Goal: Use online tool/utility: Utilize a website feature to perform a specific function

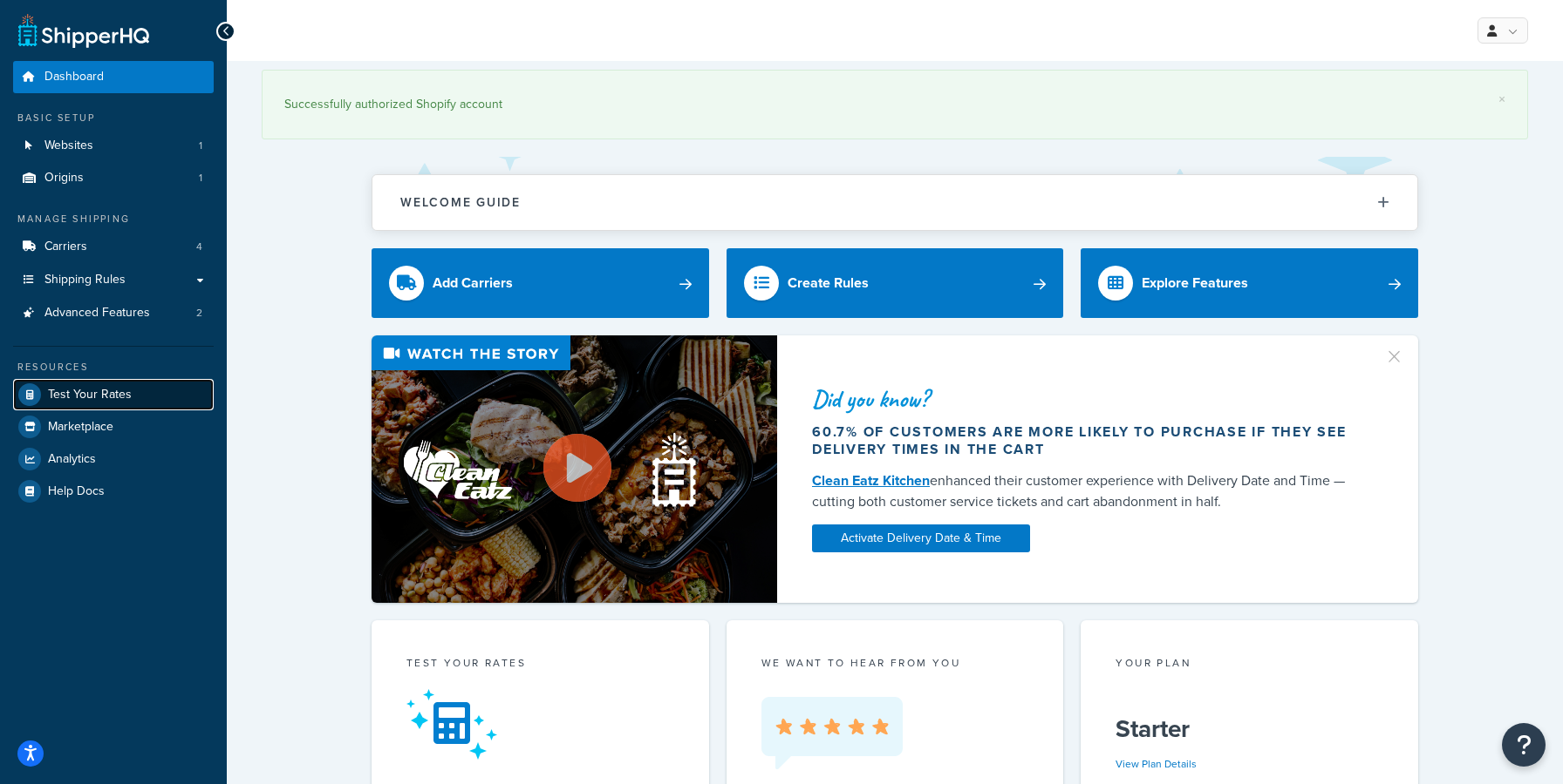
click at [109, 393] on span "Test Your Rates" at bounding box center [89, 394] width 83 height 15
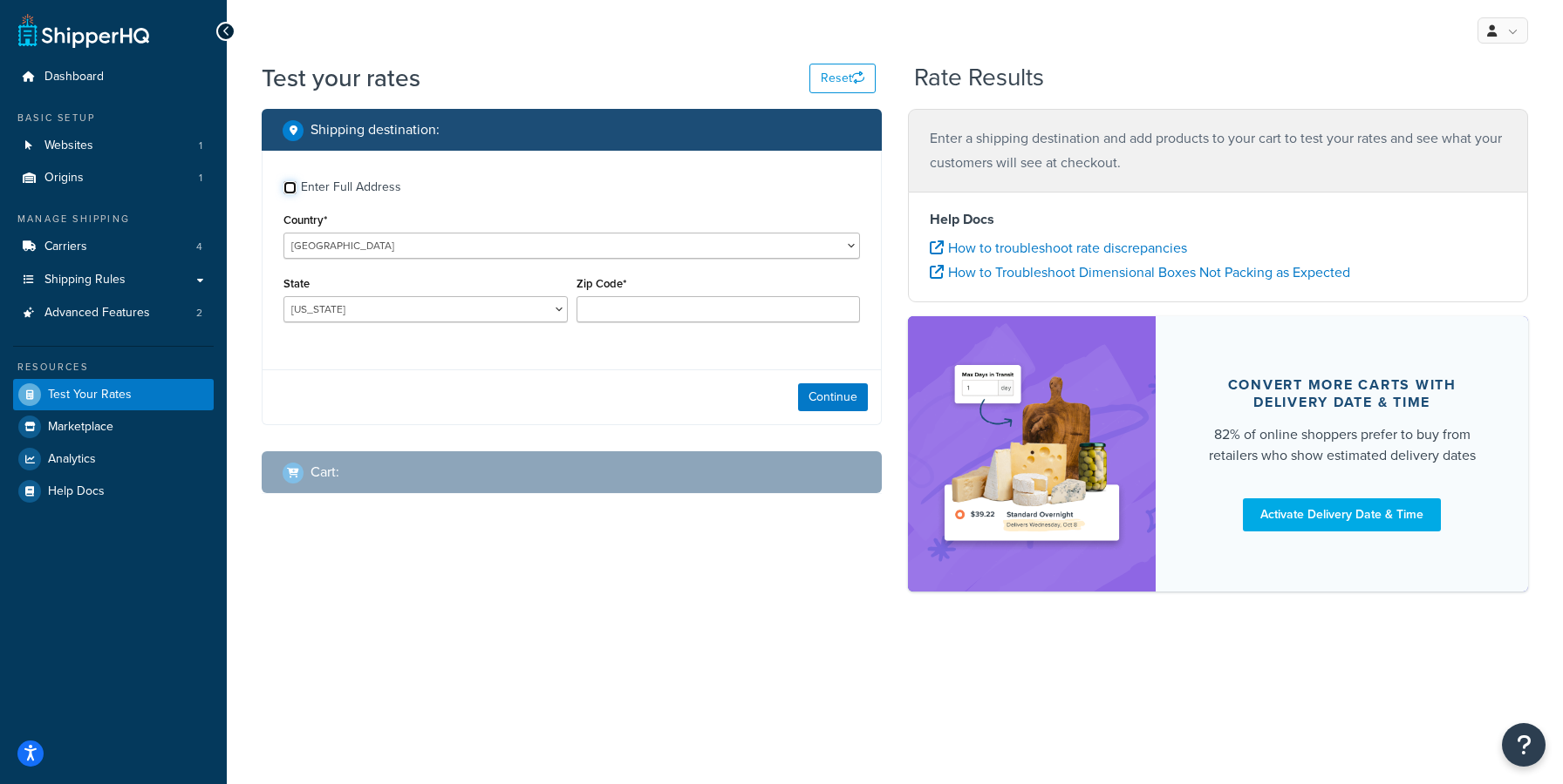
click at [295, 192] on input "Enter Full Address" at bounding box center [290, 187] width 13 height 13
checkbox input "true"
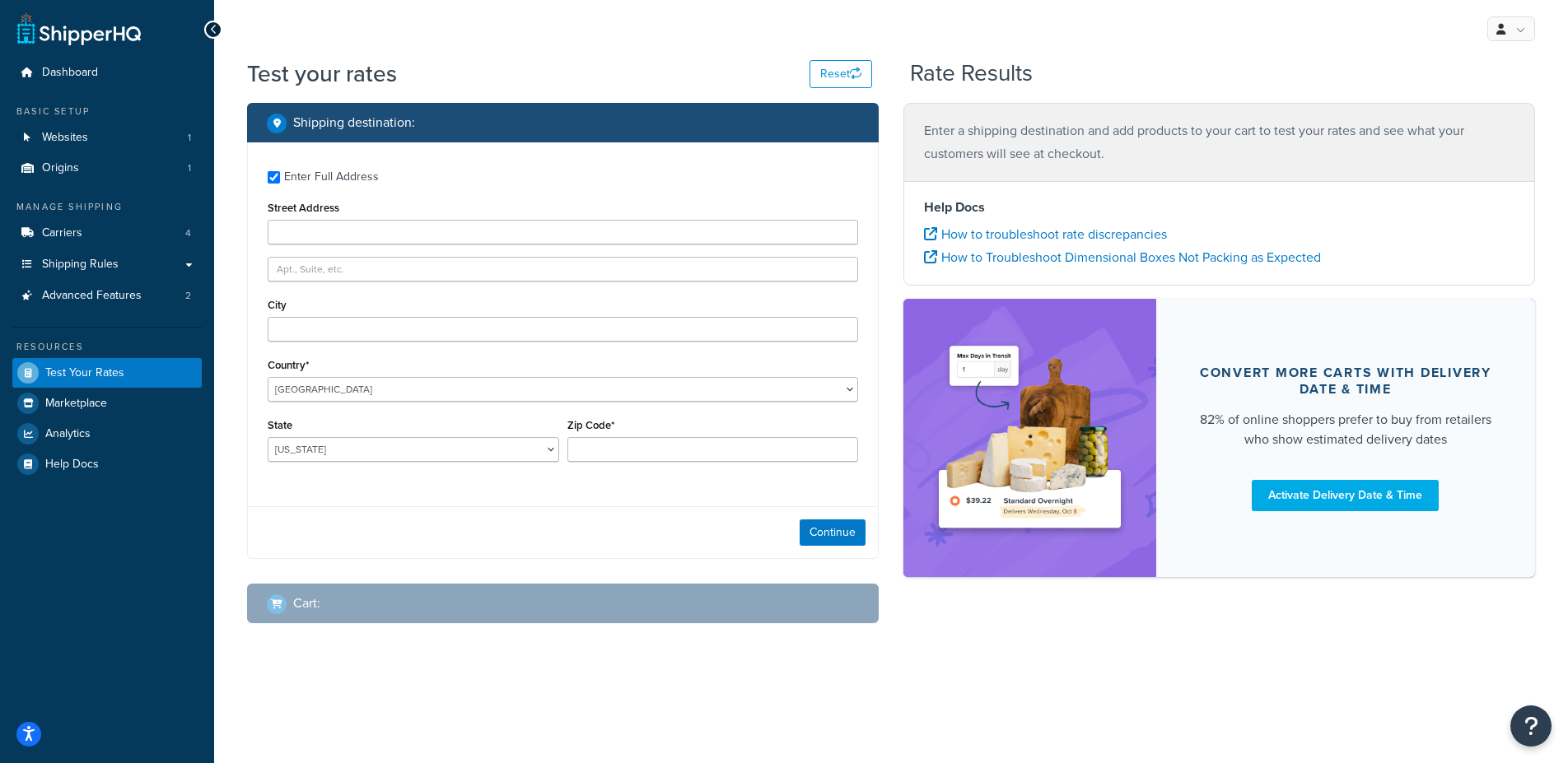
click at [386, 220] on div "Street Address" at bounding box center [563, 220] width 591 height 48
click at [382, 228] on input "Street Address" at bounding box center [563, 232] width 591 height 24
paste input "[STREET_ADDRESS]"
type input "[STREET_ADDRESS]"
click at [647, 456] on input "Zip Code*" at bounding box center [713, 449] width 291 height 24
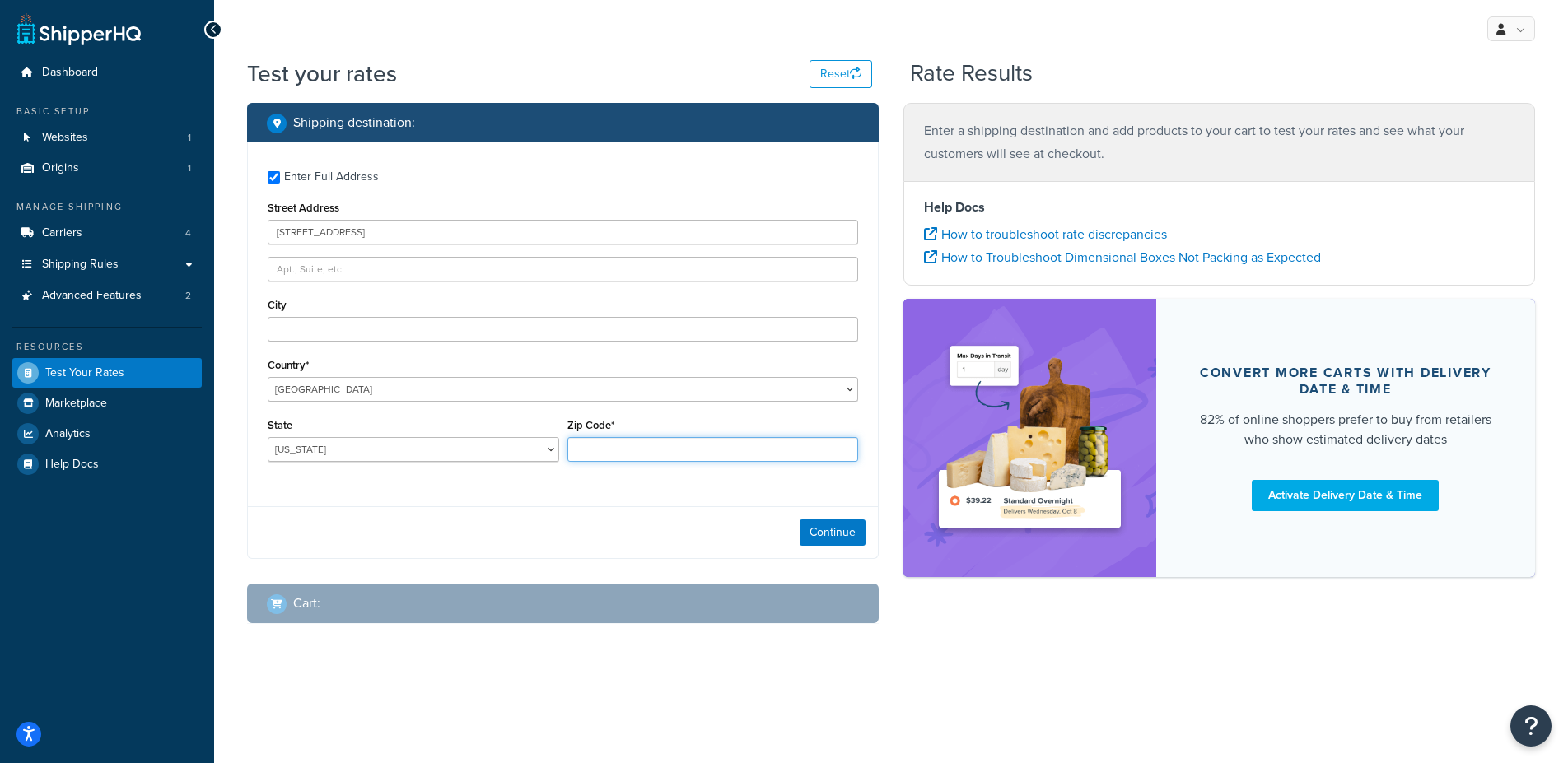
paste input "94503"
type input "94503"
click at [268, 437] on select "[US_STATE] [US_STATE] [US_STATE] [US_STATE] [US_STATE] Armed Forces Americas Ar…" at bounding box center [413, 449] width 291 height 24
select select "CA"
click at [335, 329] on input "City" at bounding box center [563, 330] width 591 height 24
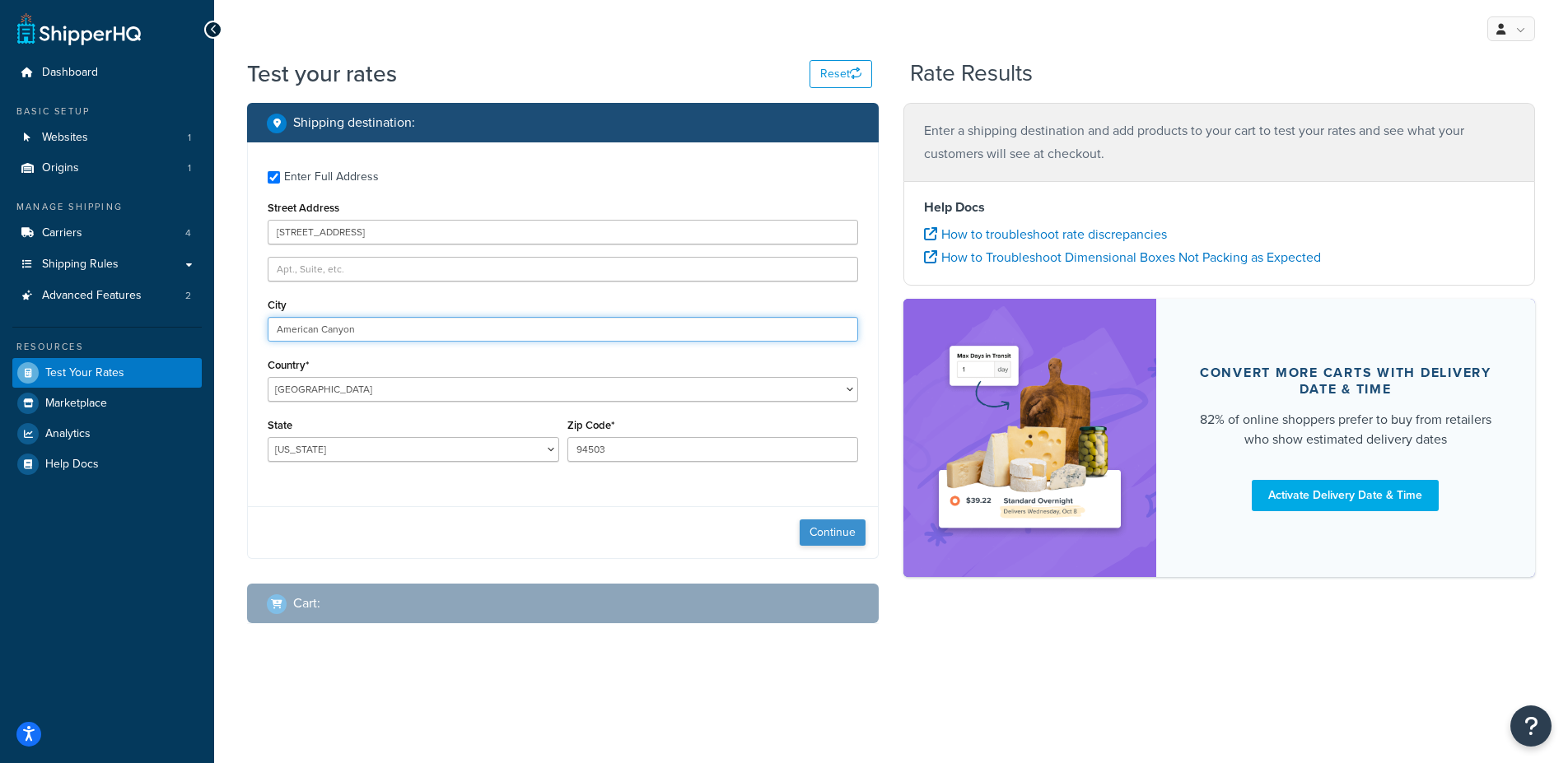
type input "American Canyon"
click at [824, 536] on button "Continue" at bounding box center [833, 533] width 66 height 26
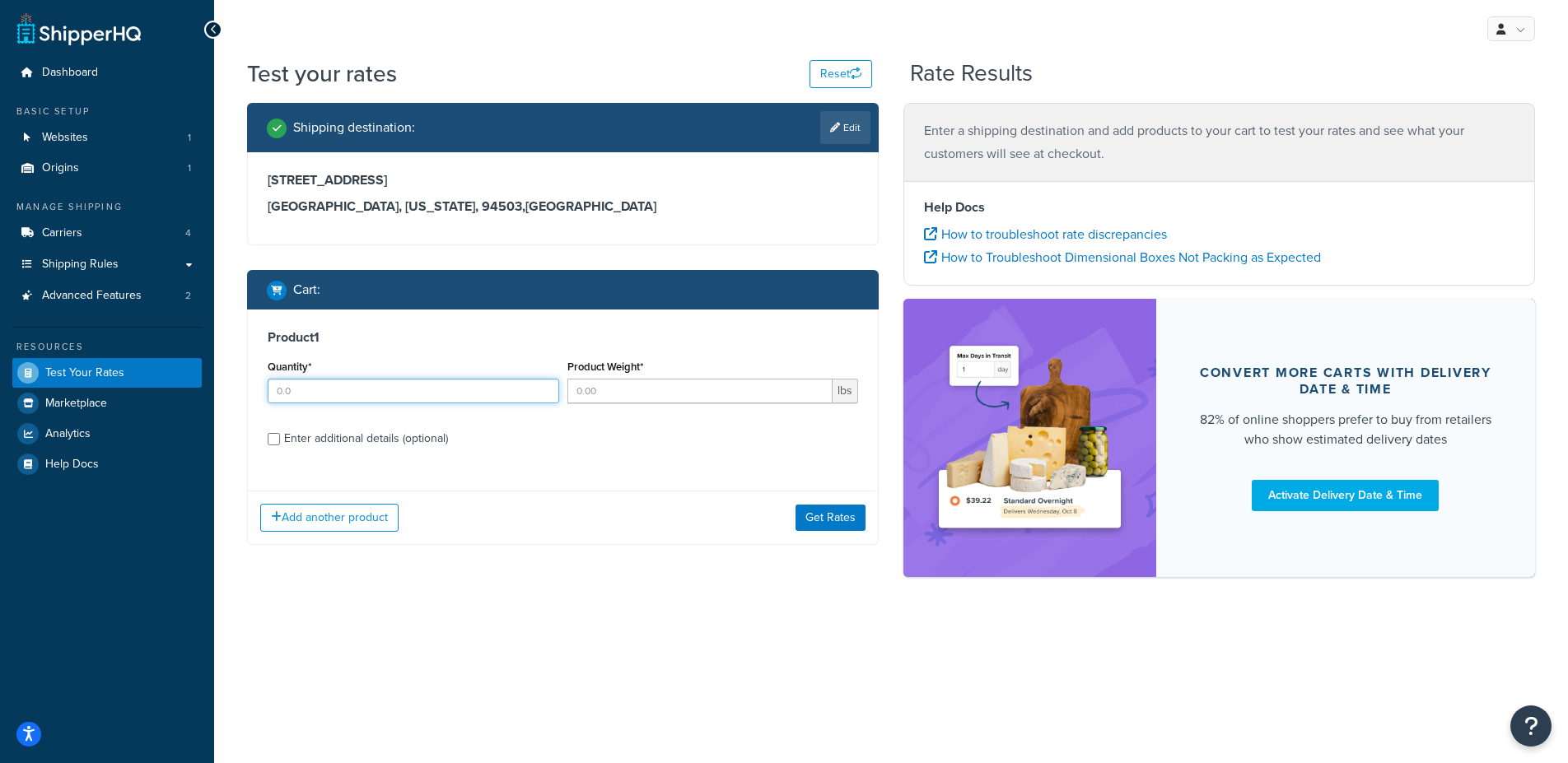
click at [427, 400] on input "Quantity*" at bounding box center [413, 391] width 291 height 24
type input "15"
click at [604, 395] on input "Product Weight*" at bounding box center [701, 391] width 266 height 24
type input "54"
click at [340, 519] on button "Add another product" at bounding box center [330, 518] width 139 height 28
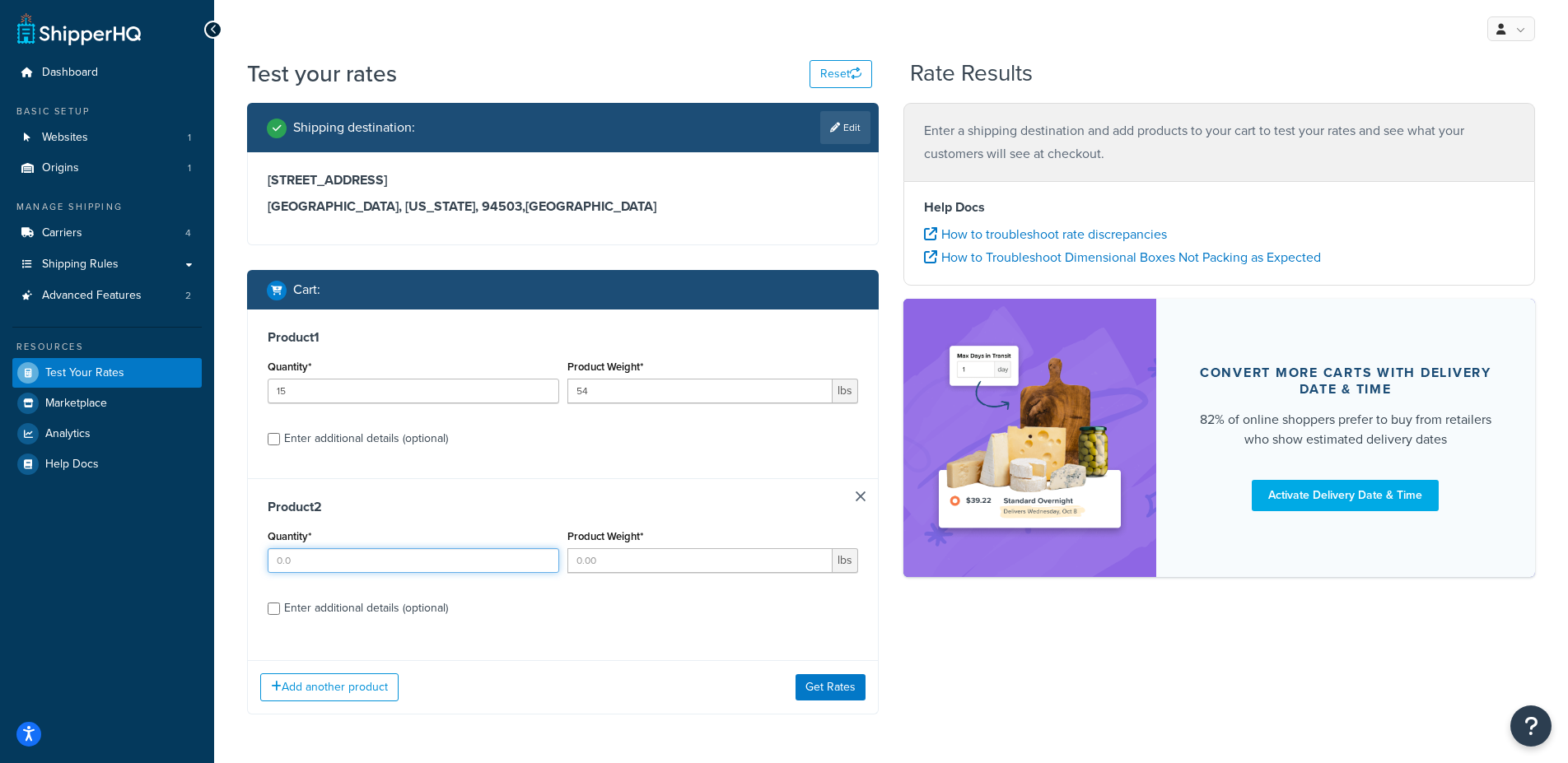
click at [323, 558] on input "Quantity*" at bounding box center [413, 561] width 291 height 24
type input "2"
type input "15"
click at [622, 567] on input "Product Weight*" at bounding box center [701, 561] width 266 height 24
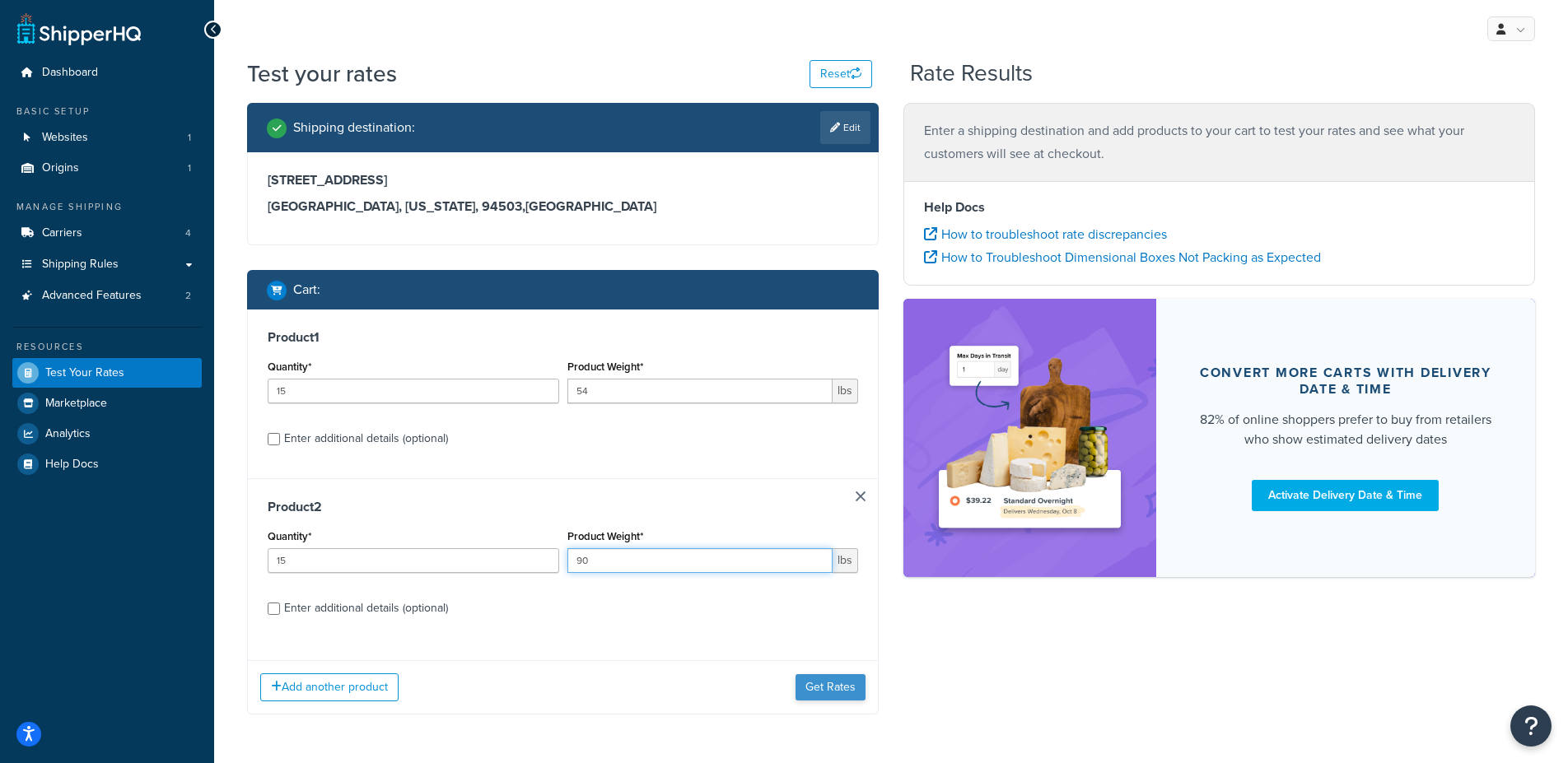
type input "90"
click at [824, 688] on button "Get Rates" at bounding box center [830, 687] width 70 height 26
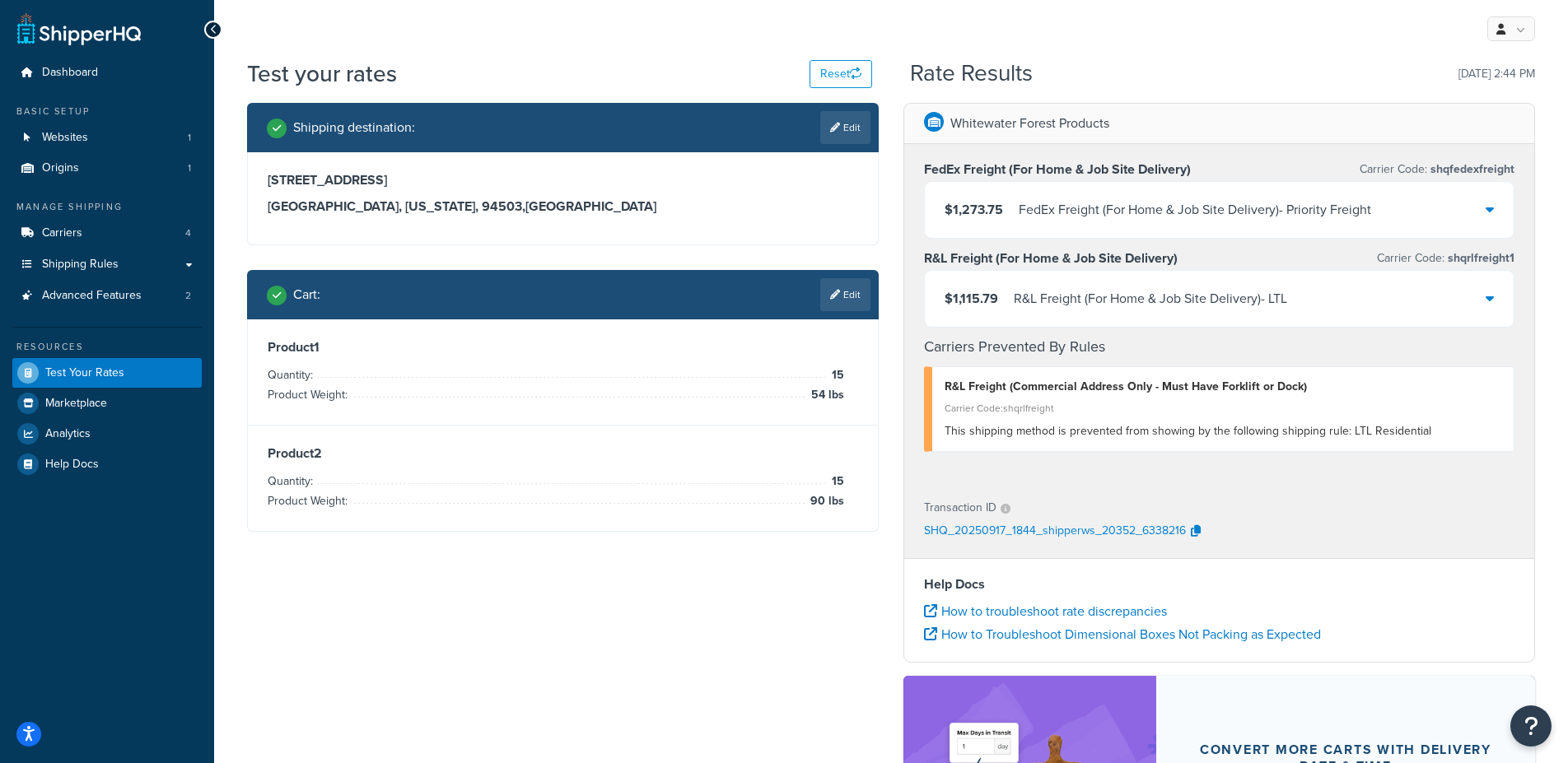
click at [1475, 215] on icon at bounding box center [1489, 209] width 8 height 13
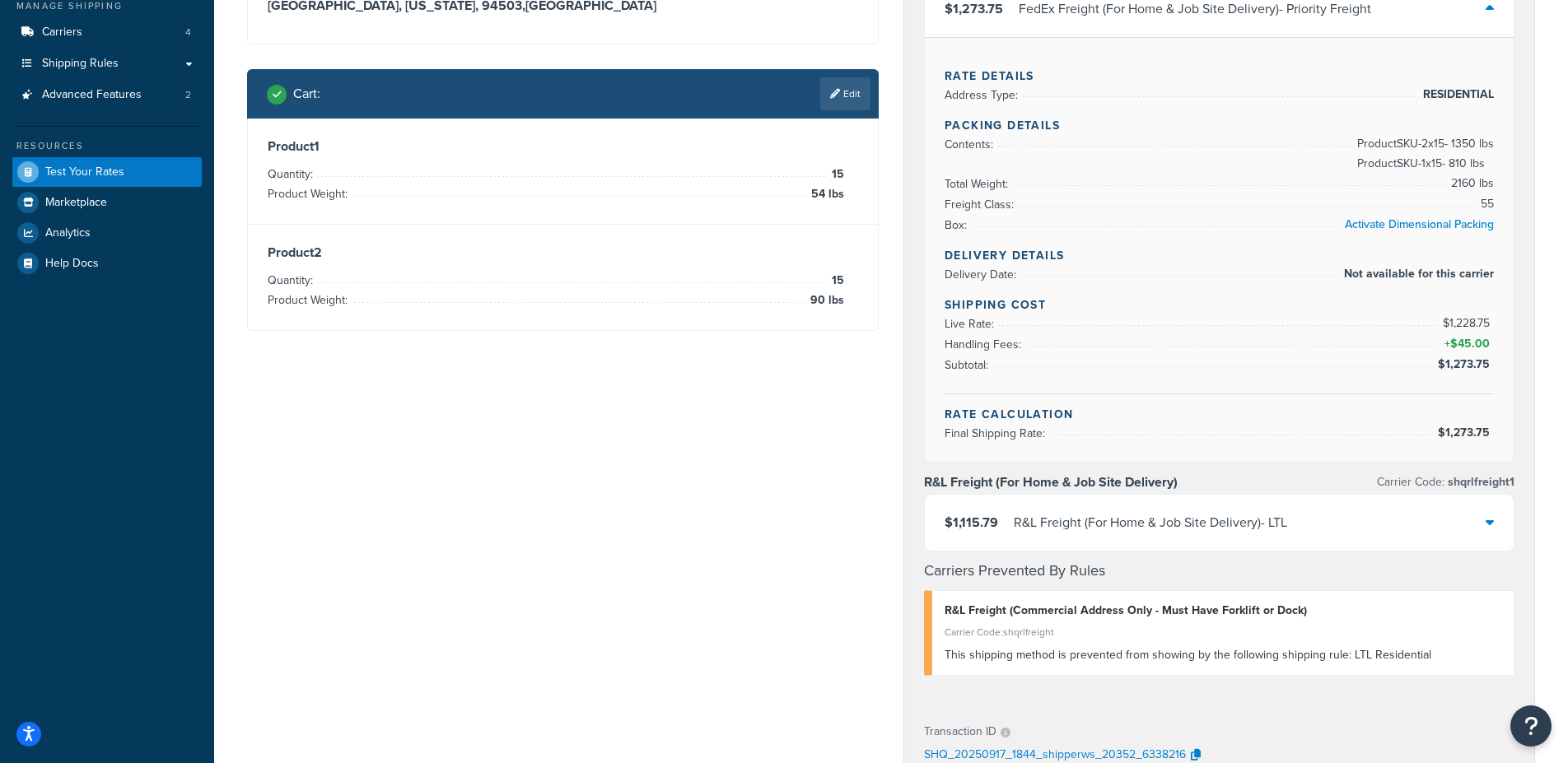
scroll to position [232, 0]
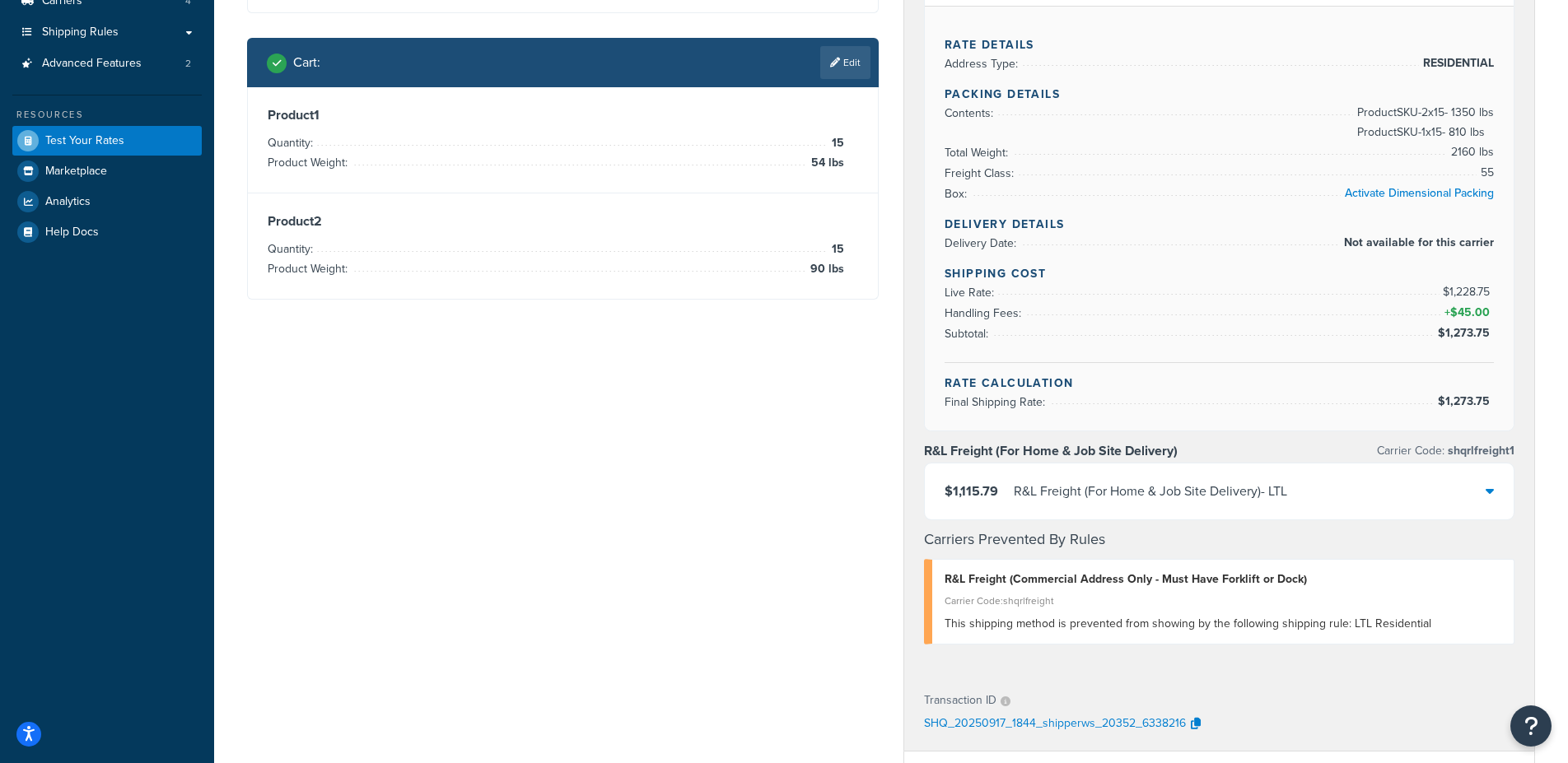
click at [1475, 494] on div "$1,115.79 R&L Freight (For Home & Job Site Delivery) - LTL" at bounding box center [1220, 492] width 589 height 56
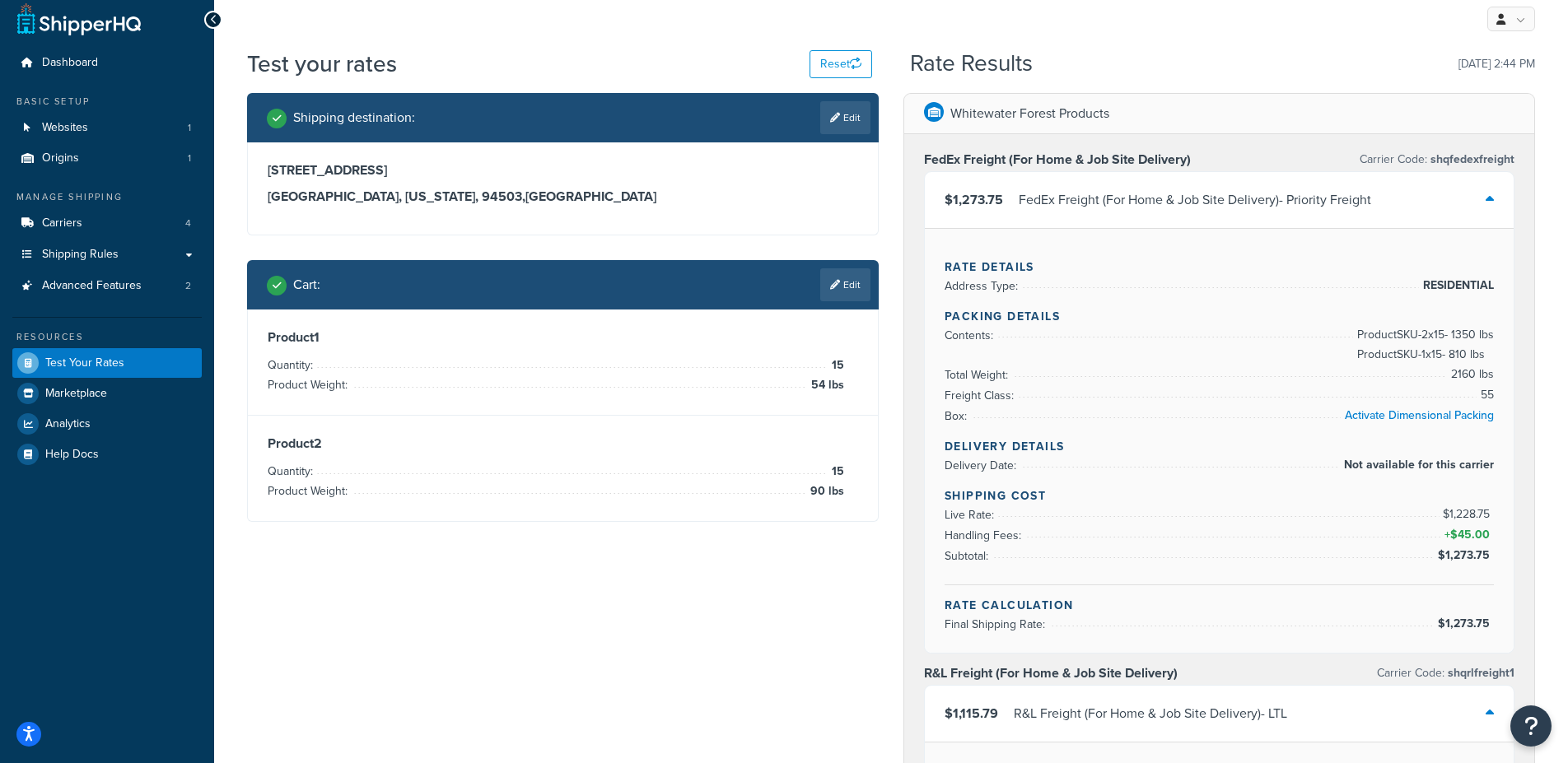
scroll to position [0, 0]
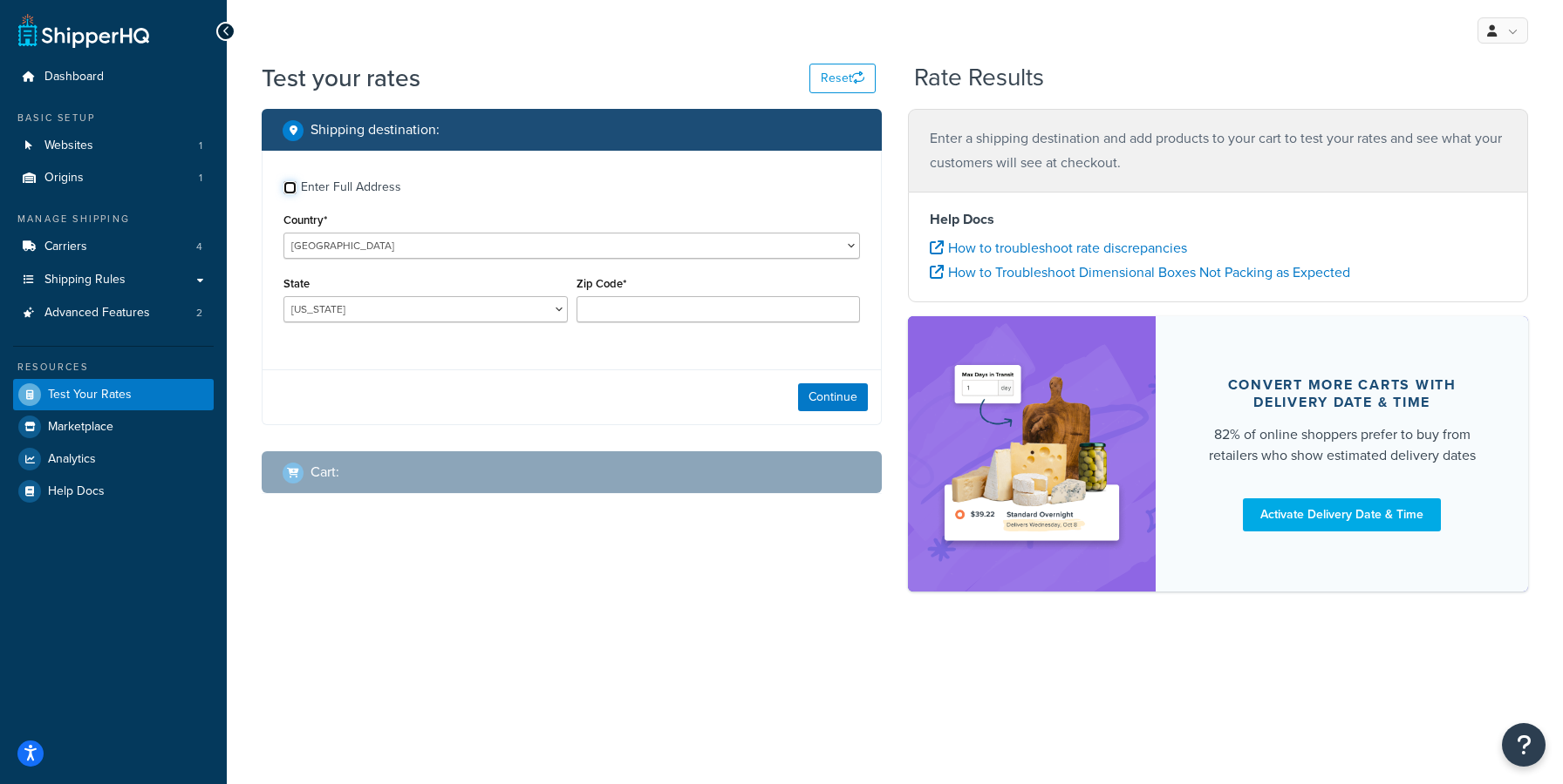
click at [296, 190] on input "Enter Full Address" at bounding box center [290, 187] width 13 height 13
checkbox input "true"
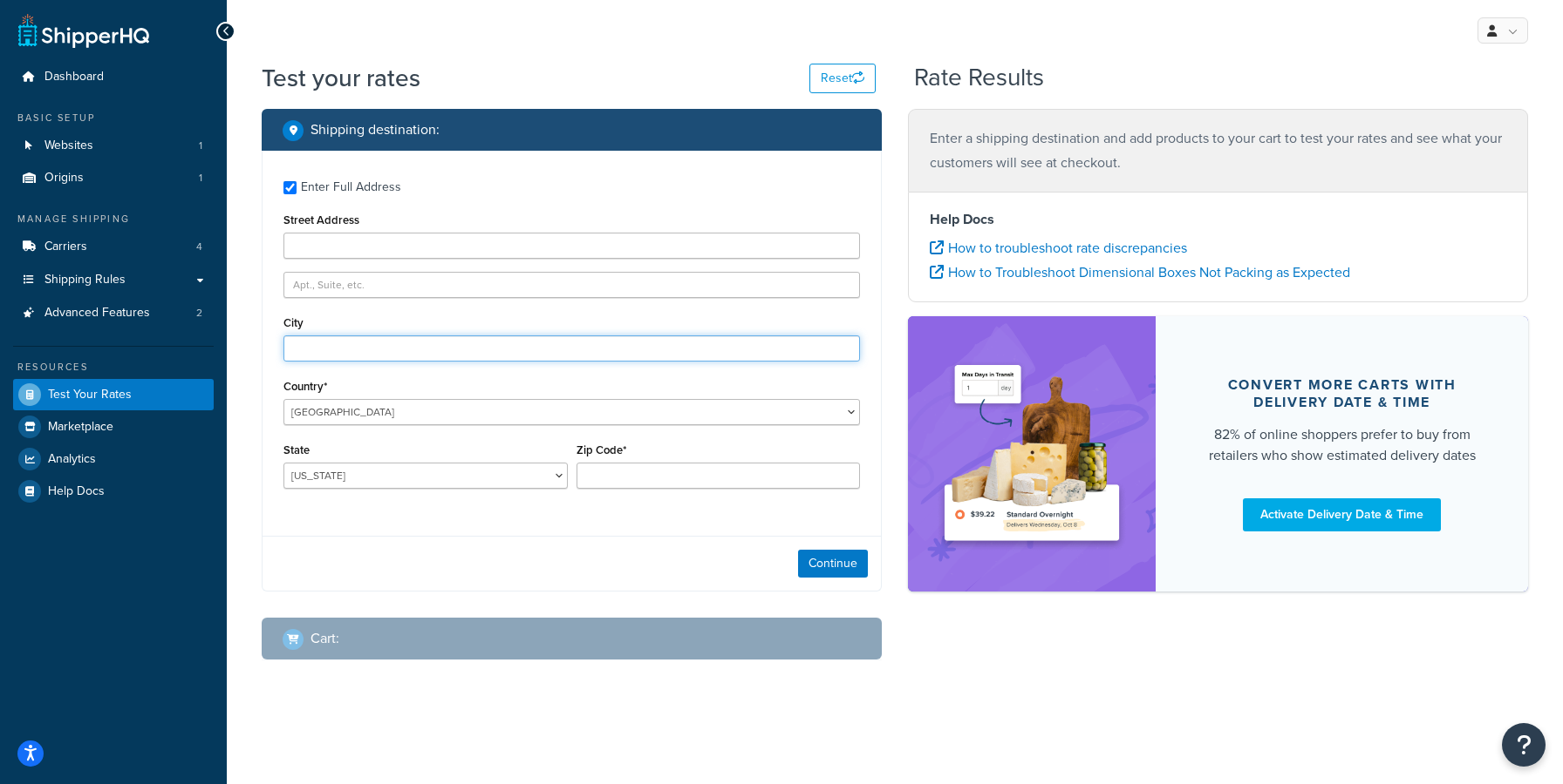
click at [380, 357] on input "City" at bounding box center [571, 349] width 576 height 26
type input "American Canyon"
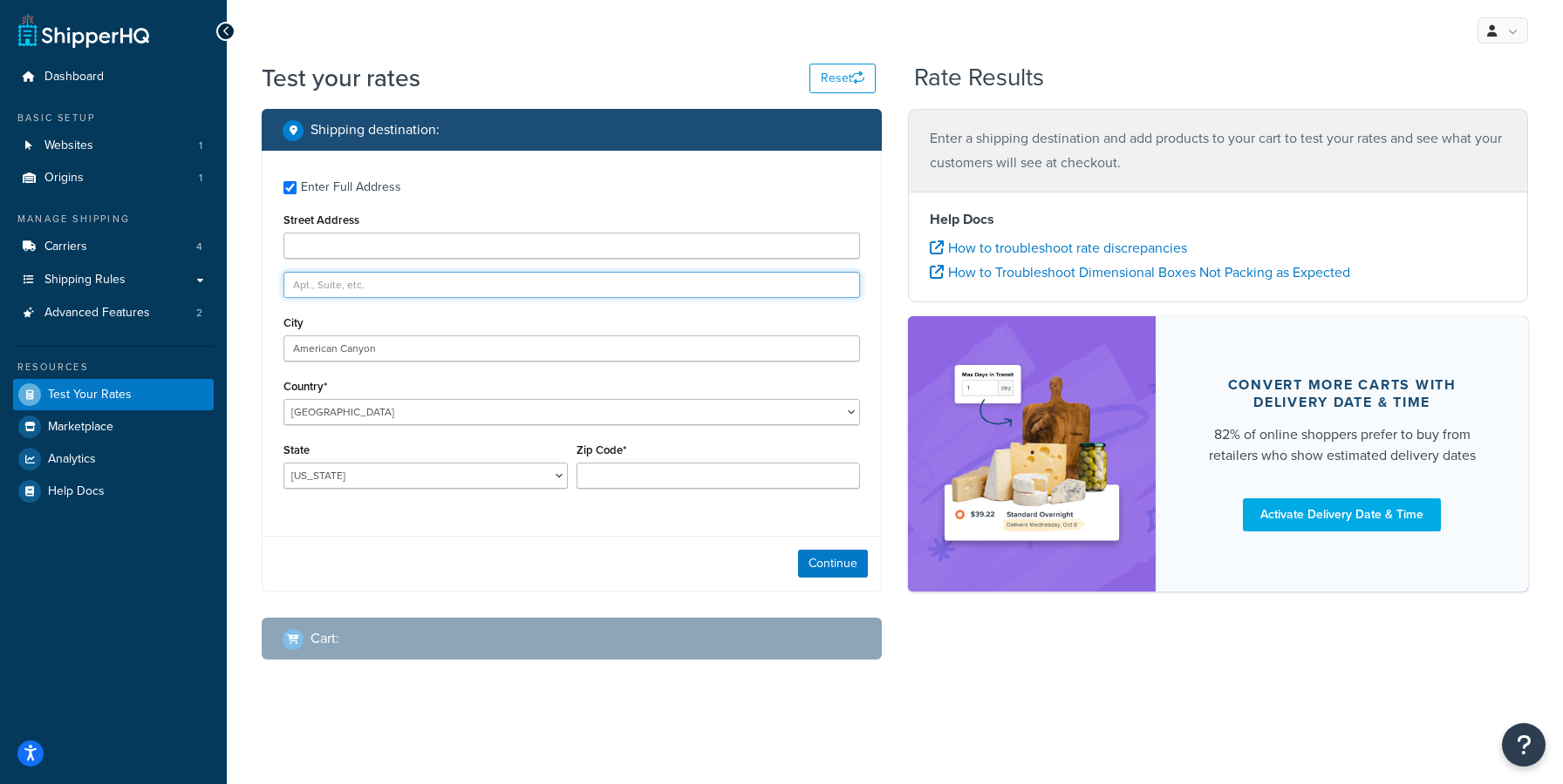
click at [345, 284] on input "text" at bounding box center [571, 284] width 576 height 26
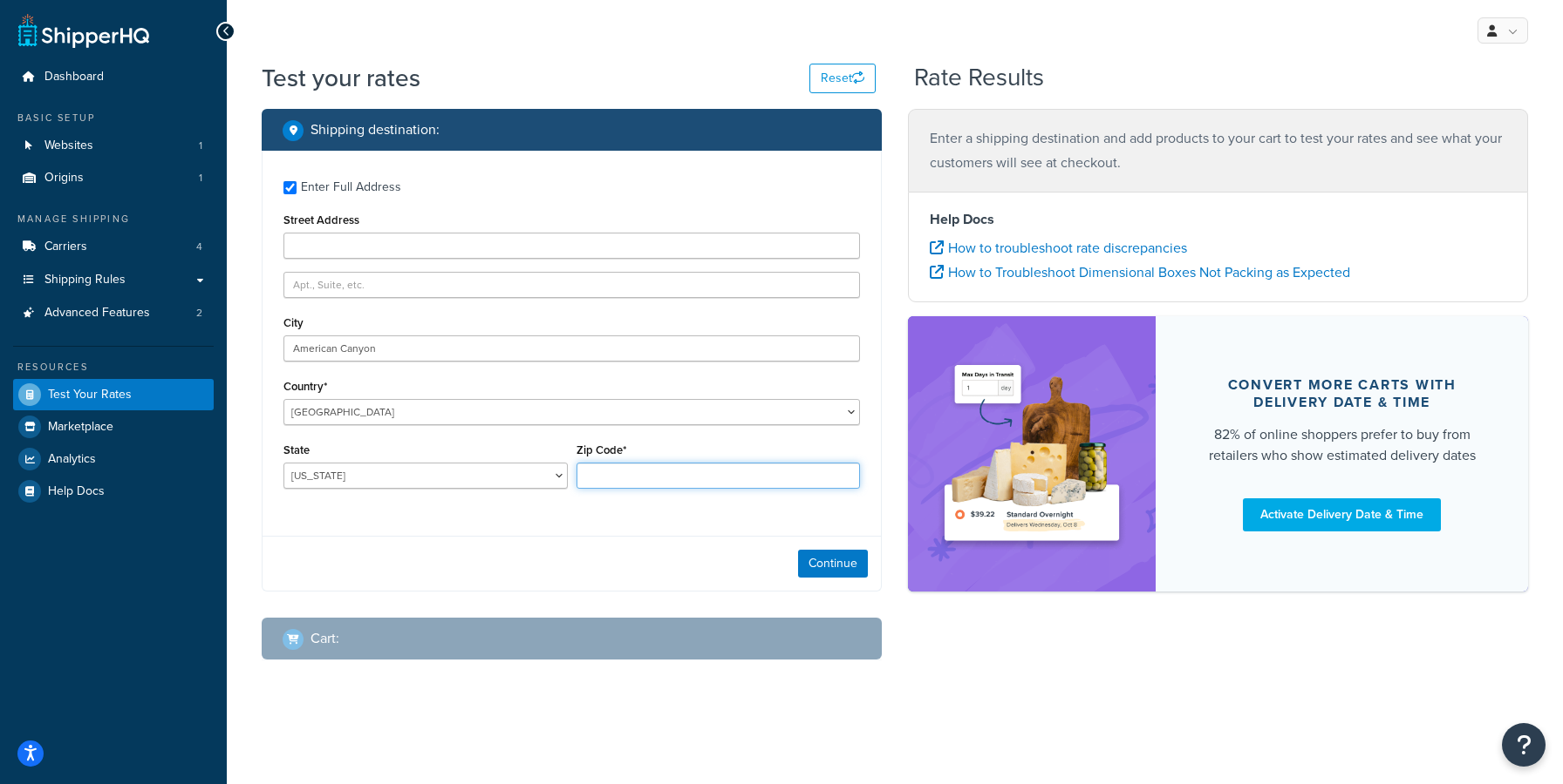
click at [609, 470] on input "Zip Code*" at bounding box center [718, 476] width 285 height 26
type input "94503"
click at [284, 463] on select "[US_STATE] [US_STATE] [US_STATE] [US_STATE] [US_STATE] Armed Forces Americas Ar…" at bounding box center [425, 476] width 285 height 26
select select "CA"
click at [339, 248] on input "Street Address" at bounding box center [571, 246] width 576 height 26
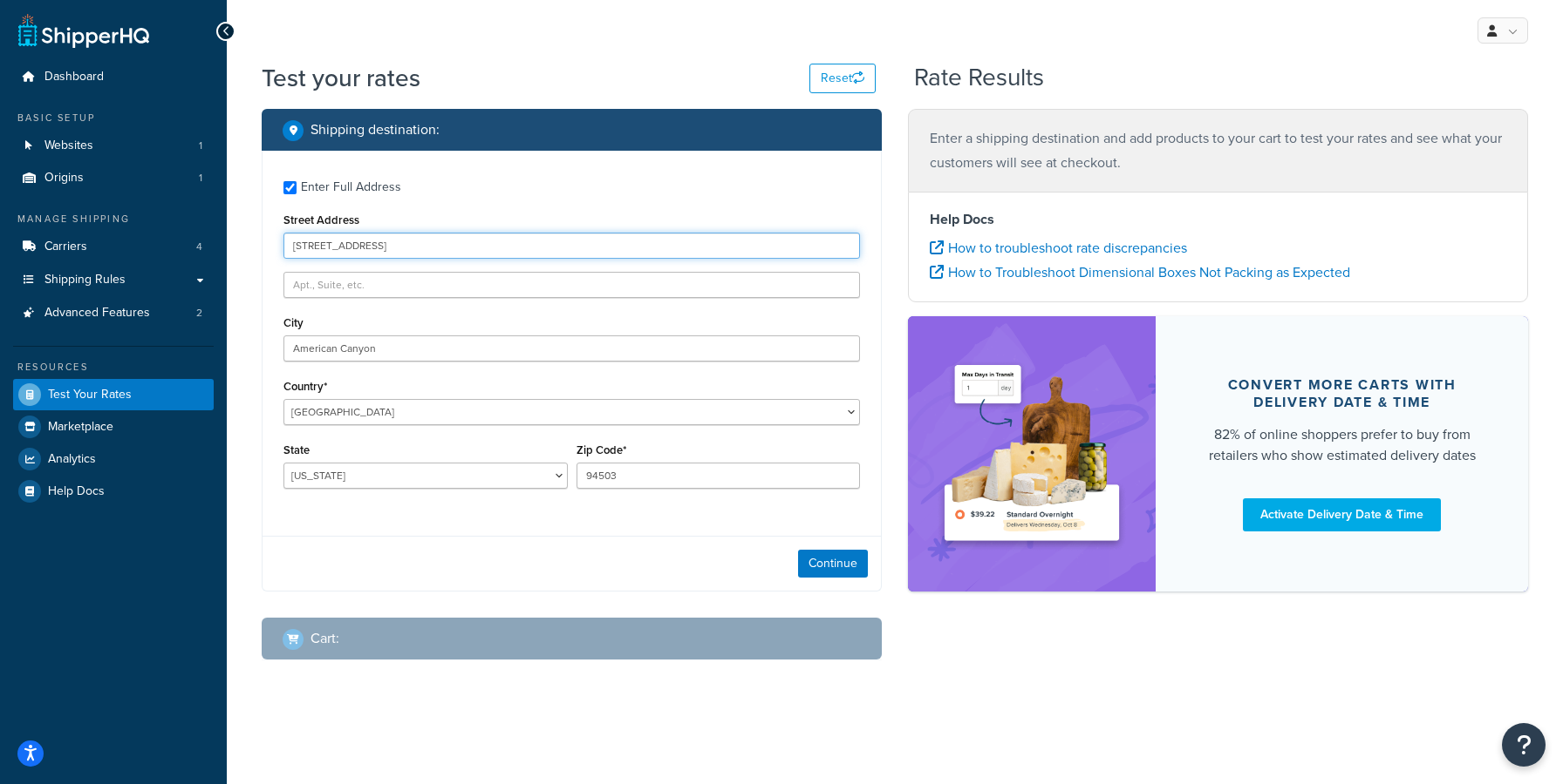
type input "229 Landana St"
click at [829, 574] on button "Continue" at bounding box center [833, 564] width 69 height 28
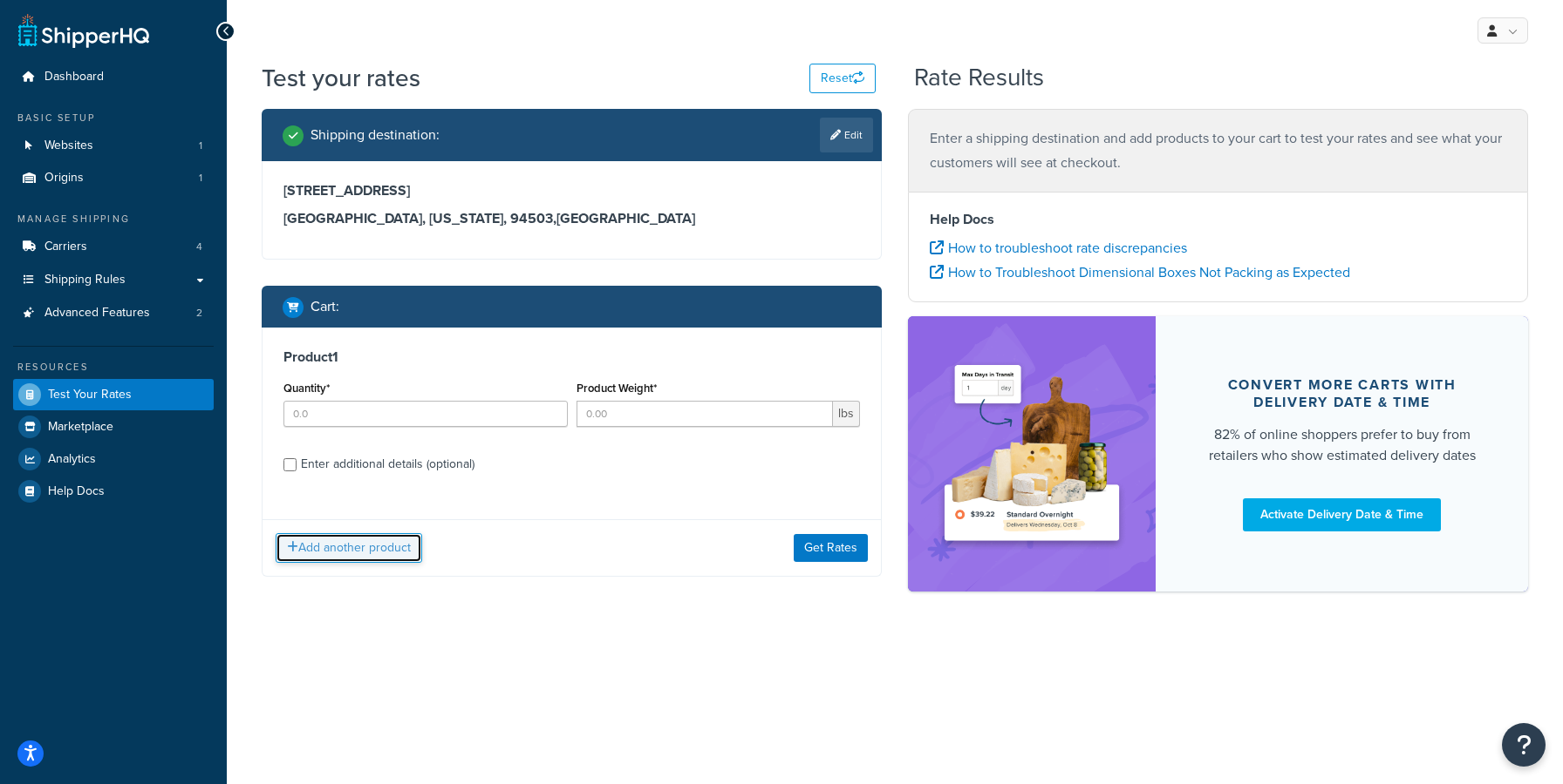
click at [352, 549] on button "Add another product" at bounding box center [349, 548] width 147 height 30
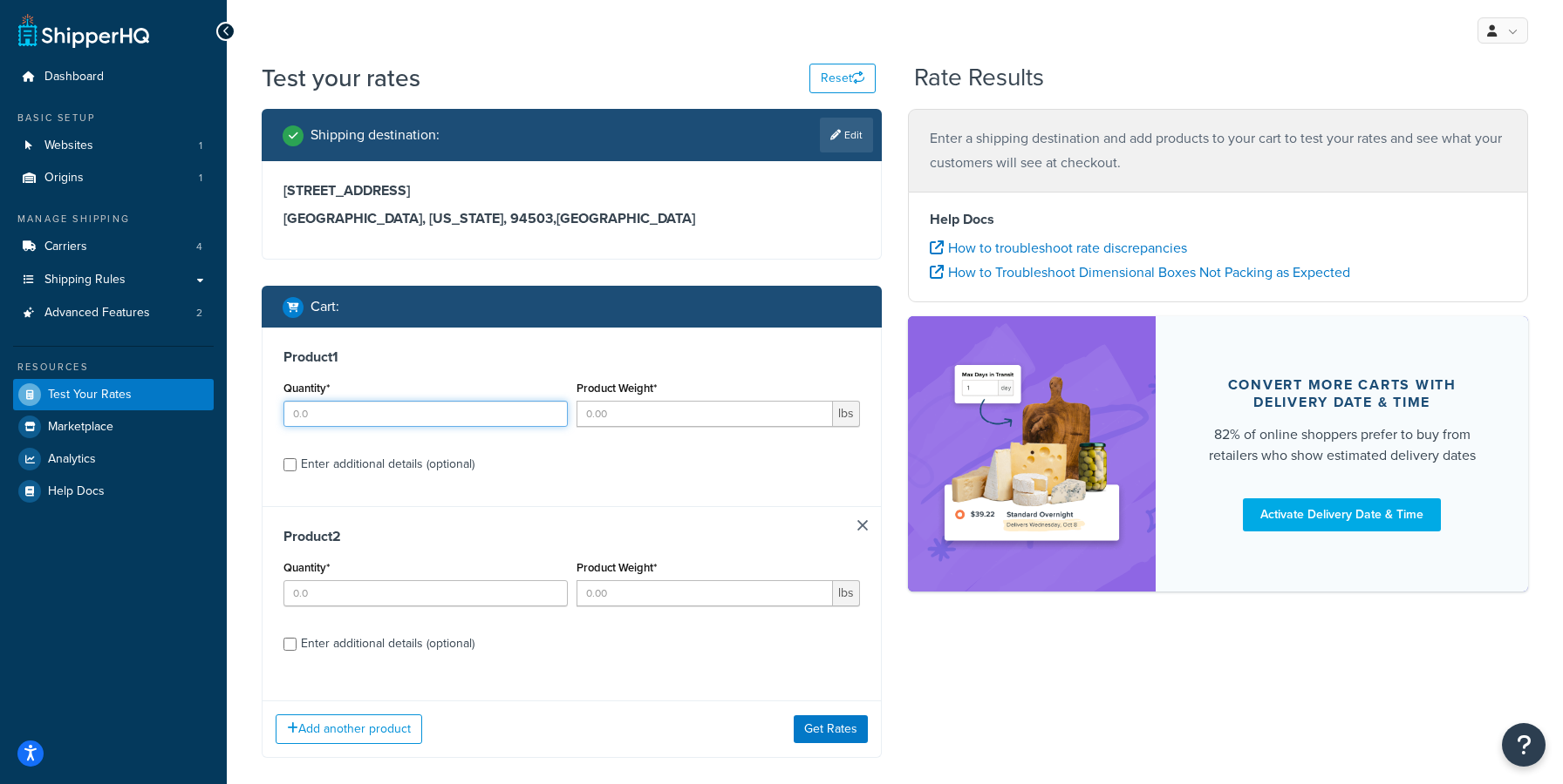
click at [344, 415] on input "Quantity*" at bounding box center [425, 414] width 285 height 26
type input "15"
click at [672, 425] on input "Product Weight*" at bounding box center [704, 414] width 257 height 26
type input "54"
click at [419, 585] on input "Quantity*" at bounding box center [425, 594] width 285 height 26
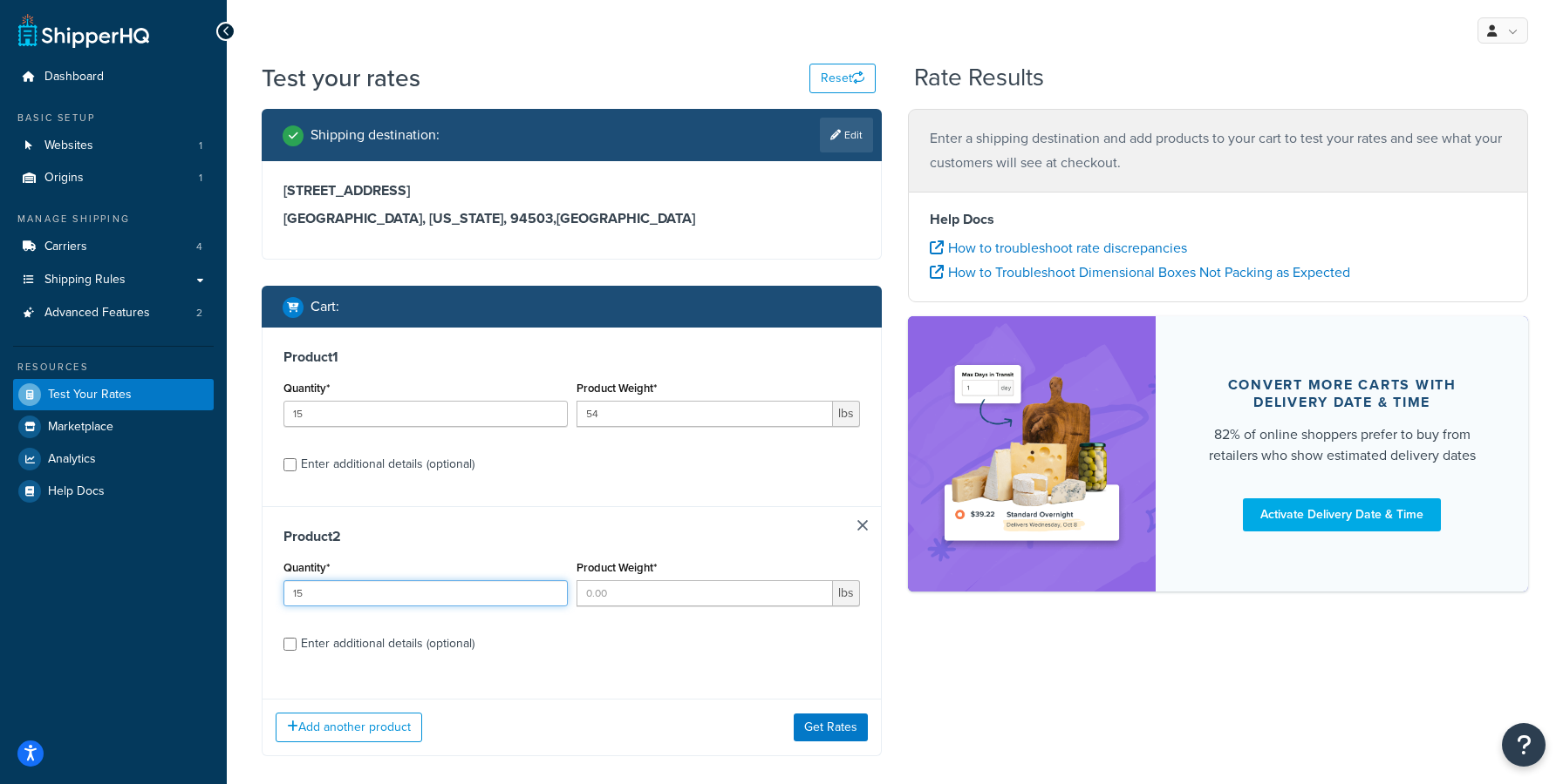
type input "15"
click at [644, 592] on input "Product Weight*" at bounding box center [704, 594] width 257 height 26
type input "90"
click at [835, 733] on button "Get Rates" at bounding box center [830, 728] width 74 height 28
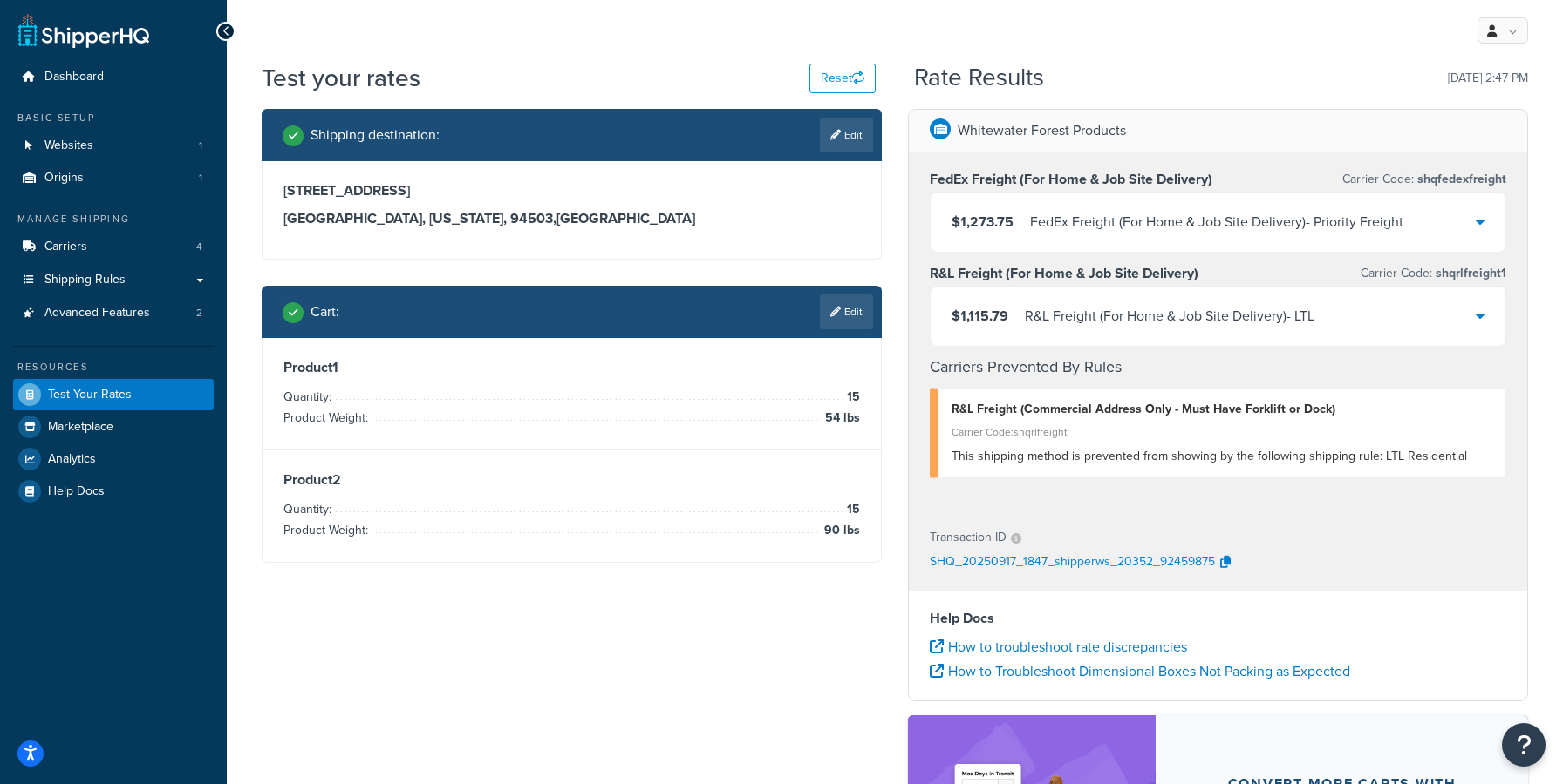
click at [1480, 314] on icon at bounding box center [1480, 315] width 9 height 14
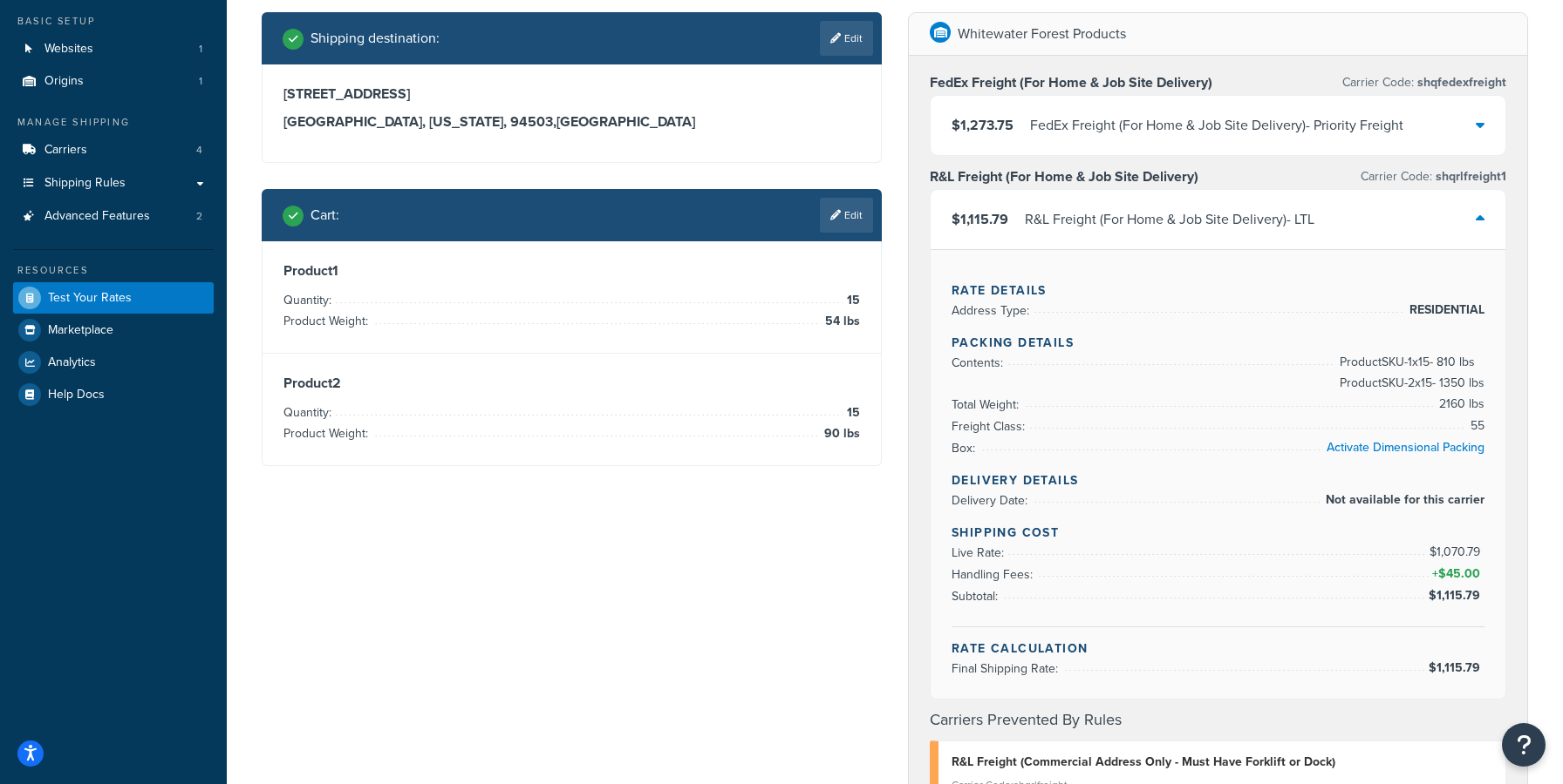
scroll to position [96, 0]
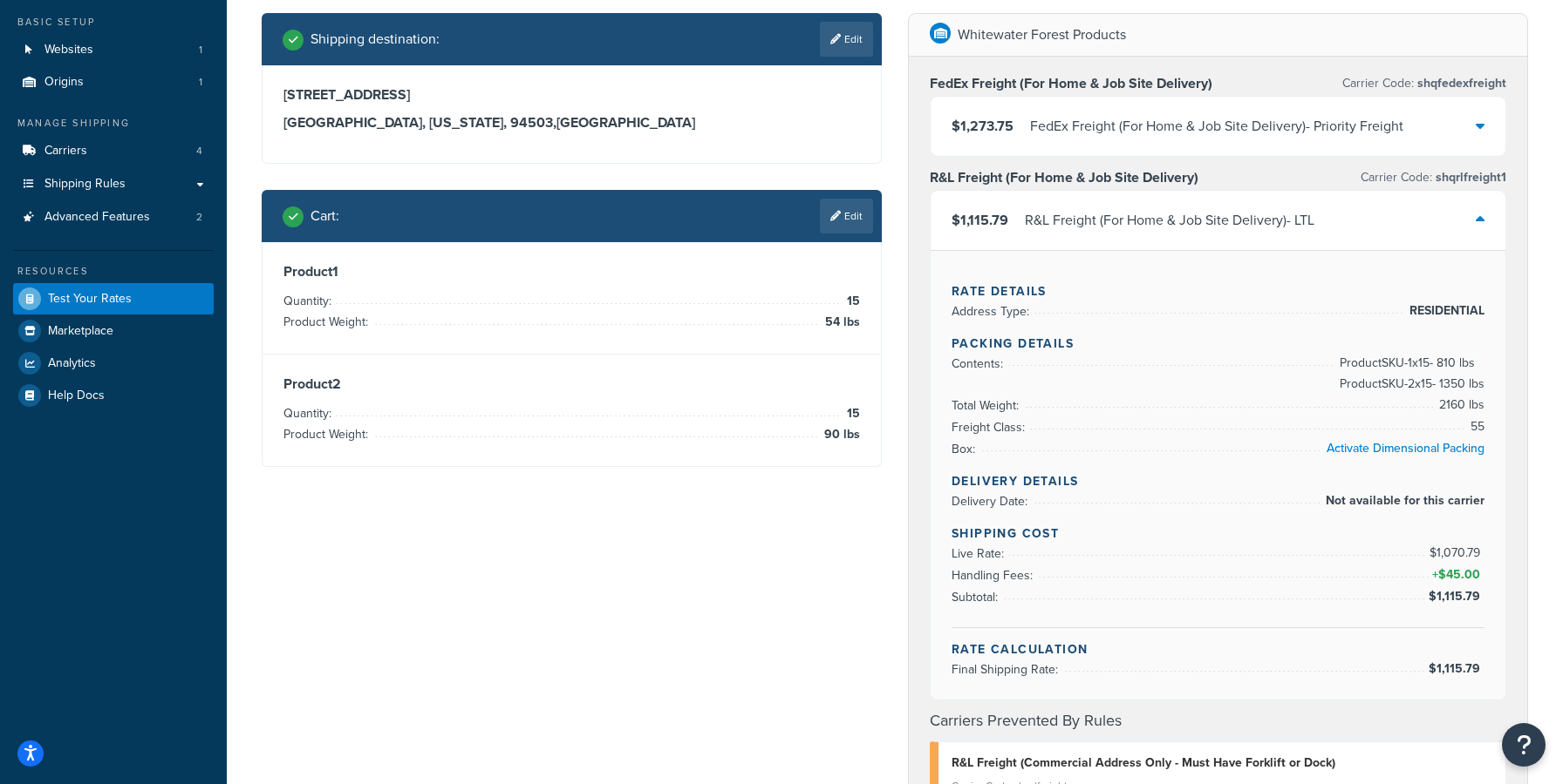
click at [901, 337] on div "Whitewater Forest Products FedEx Freight (For Home & Job Site Delivery) Carrier…" at bounding box center [1218, 687] width 647 height 1348
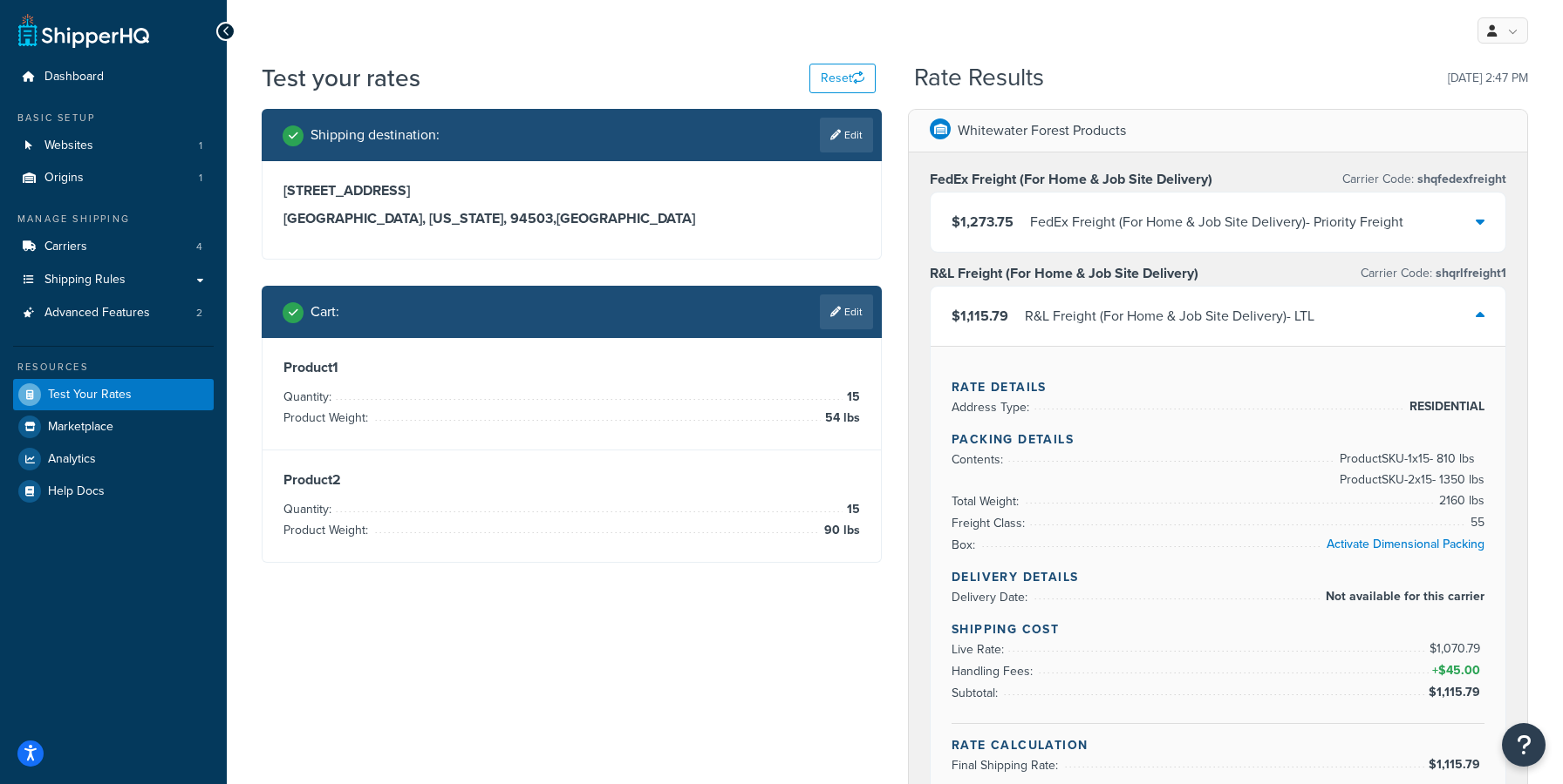
click at [925, 376] on div "FedEx Freight (For Home & Job Site Delivery) Carrier Code: shqfedexfreight $1,2…" at bounding box center [1217, 556] width 618 height 808
